Goal: Transaction & Acquisition: Purchase product/service

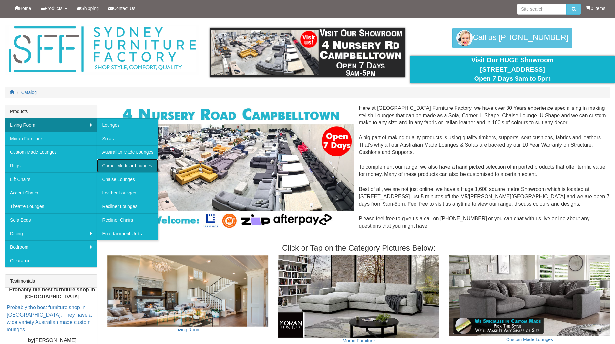
click at [124, 169] on link "Corner Modular Lounges" at bounding box center [127, 166] width 61 height 14
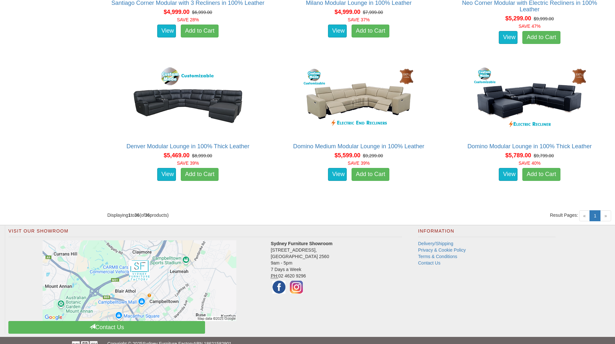
scroll to position [1942, 0]
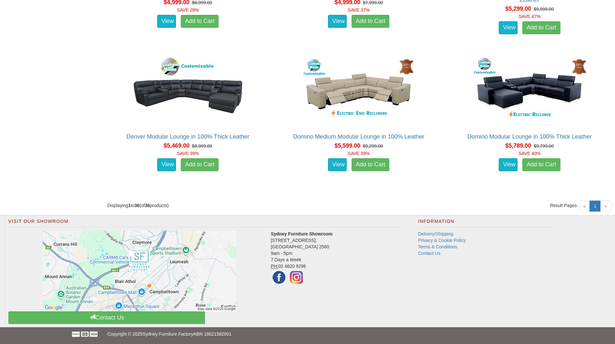
click at [603, 205] on span "»" at bounding box center [605, 205] width 11 height 11
click at [585, 199] on div "« 1 (current) »" at bounding box center [595, 200] width 32 height 13
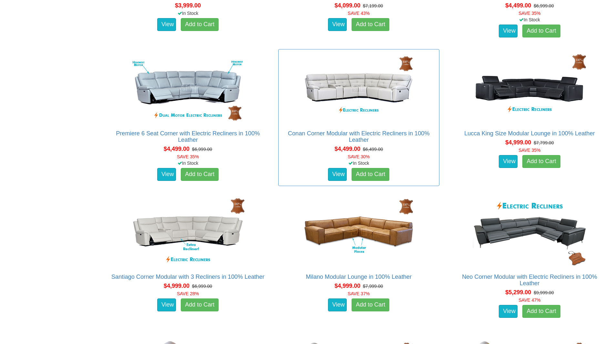
scroll to position [1657, 0]
